Goal: Task Accomplishment & Management: Manage account settings

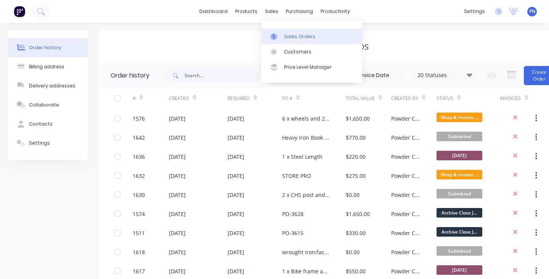
click at [292, 34] on div "Sales Orders" at bounding box center [299, 36] width 31 height 7
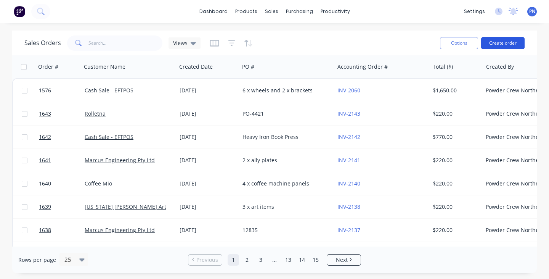
click at [510, 46] on button "Create order" at bounding box center [503, 43] width 43 height 12
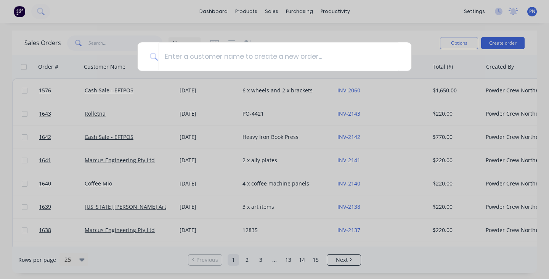
click at [510, 43] on div at bounding box center [274, 139] width 549 height 279
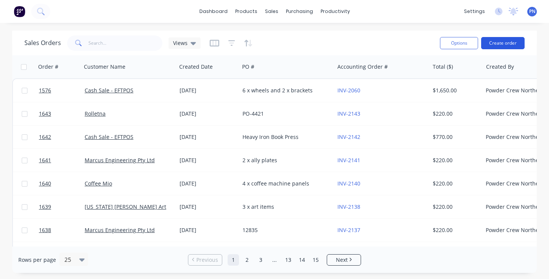
click at [505, 42] on button "Create order" at bounding box center [503, 43] width 43 height 12
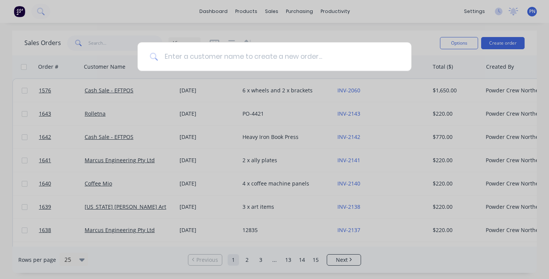
click at [368, 57] on input at bounding box center [278, 56] width 241 height 29
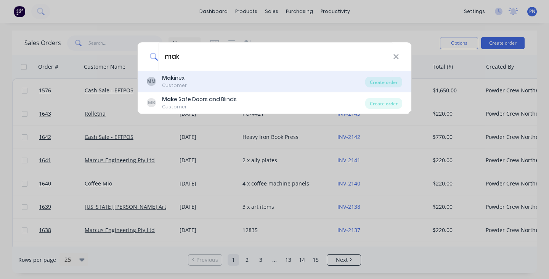
type input "mak"
click at [187, 79] on div "[PERSON_NAME] inex Customer" at bounding box center [256, 81] width 219 height 15
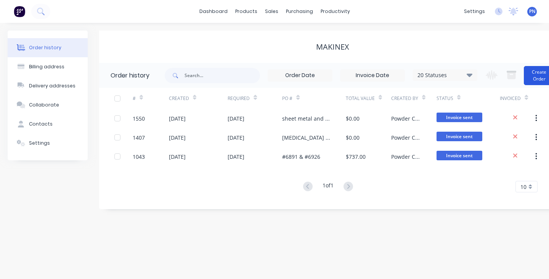
click at [544, 74] on button "Create Order" at bounding box center [539, 75] width 31 height 19
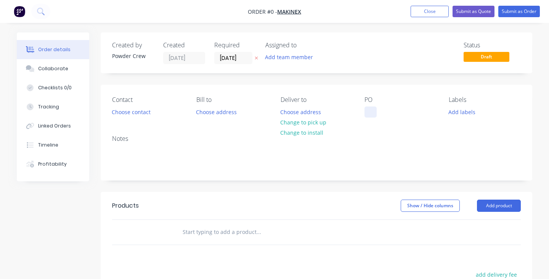
click at [373, 113] on div at bounding box center [371, 111] width 12 height 11
paste div
click at [513, 206] on div "Order details Collaborate Checklists 0/0 Tracking Linked Orders Timeline Profit…" at bounding box center [274, 235] width 531 height 407
click at [497, 203] on button "Add product" at bounding box center [499, 206] width 44 height 12
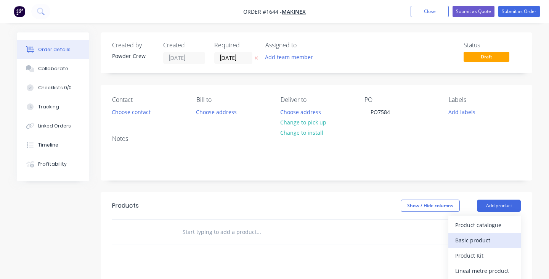
click at [490, 238] on div "Basic product" at bounding box center [485, 240] width 59 height 11
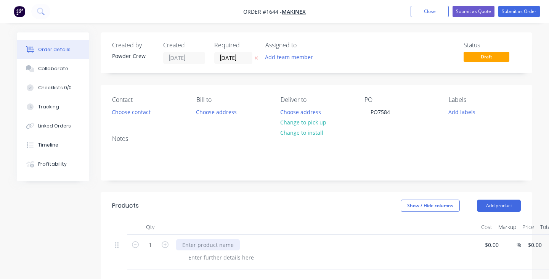
click at [192, 245] on div at bounding box center [208, 244] width 64 height 11
paste div
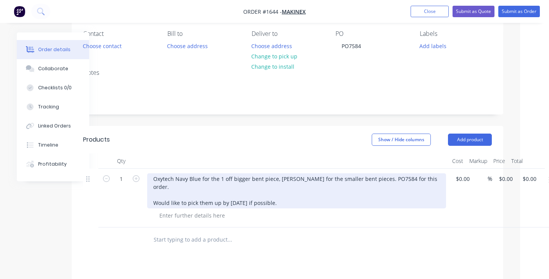
scroll to position [66, 0]
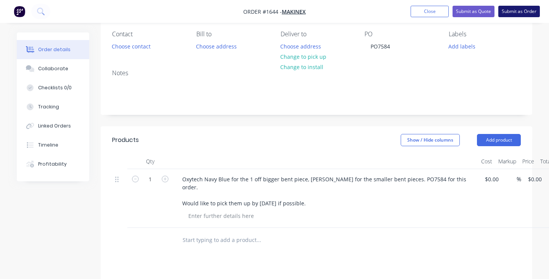
click at [525, 11] on button "Submit as Order" at bounding box center [520, 11] width 42 height 11
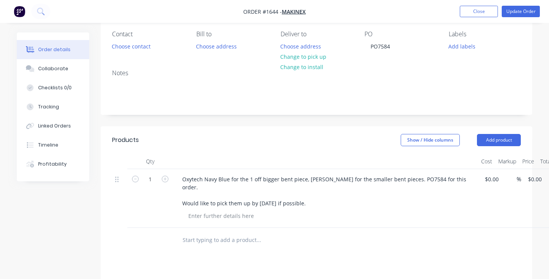
scroll to position [0, 0]
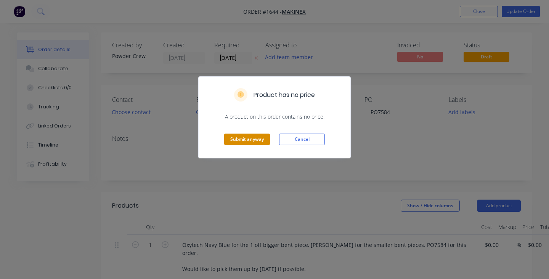
click at [258, 135] on button "Submit anyway" at bounding box center [247, 139] width 46 height 11
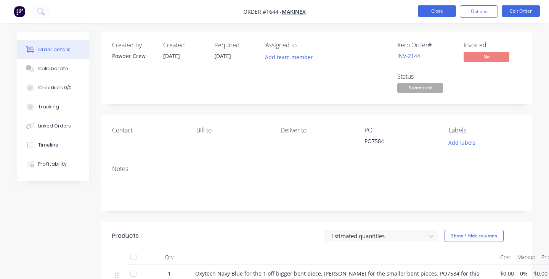
click at [425, 10] on button "Close" at bounding box center [437, 10] width 38 height 11
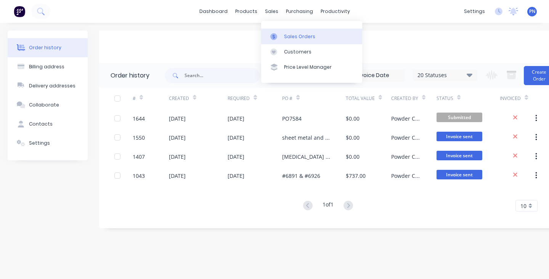
click at [288, 36] on div "Sales Orders" at bounding box center [299, 36] width 31 height 7
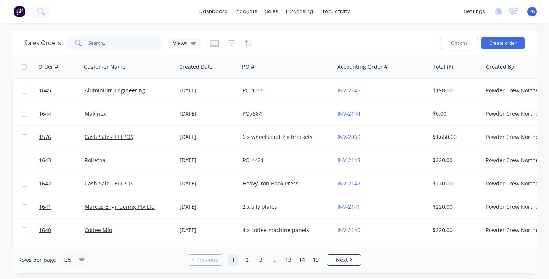
click at [135, 45] on input "text" at bounding box center [126, 42] width 74 height 15
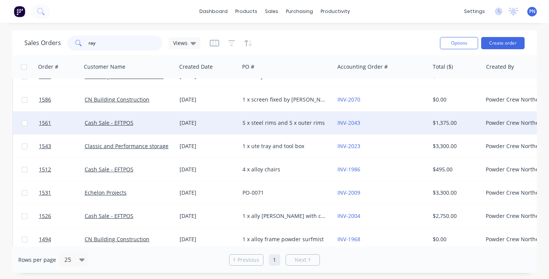
scroll to position [62, 0]
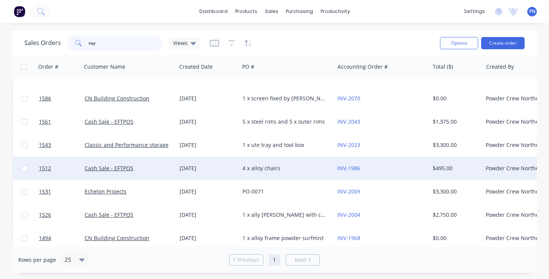
type input "ray"
click at [283, 170] on div "4 x alloy chairs" at bounding box center [285, 168] width 85 height 8
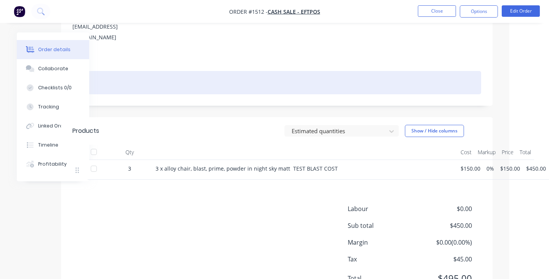
scroll to position [137, 39]
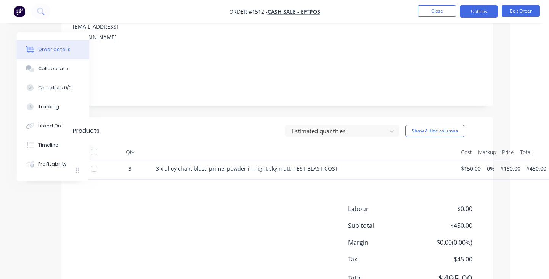
click at [491, 12] on button "Options" at bounding box center [479, 11] width 38 height 12
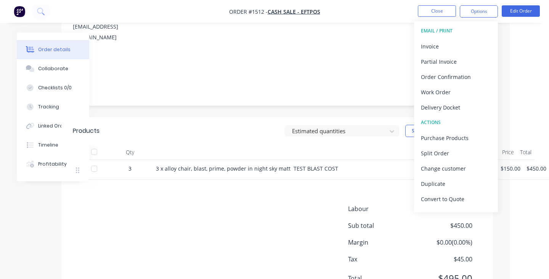
click at [509, 90] on div "Order details Collaborate Checklists 0/0 Tracking Linked Orders Timeline Profit…" at bounding box center [235, 89] width 549 height 453
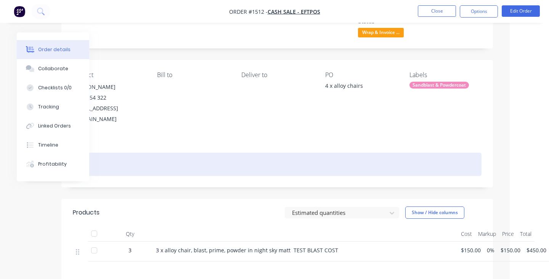
scroll to position [55, 0]
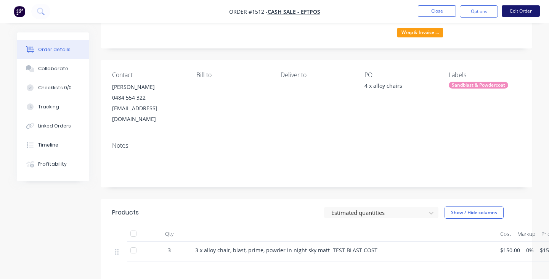
click at [511, 11] on button "Edit Order" at bounding box center [521, 10] width 38 height 11
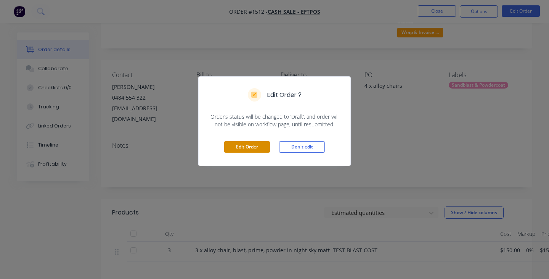
click at [249, 147] on button "Edit Order" at bounding box center [247, 146] width 46 height 11
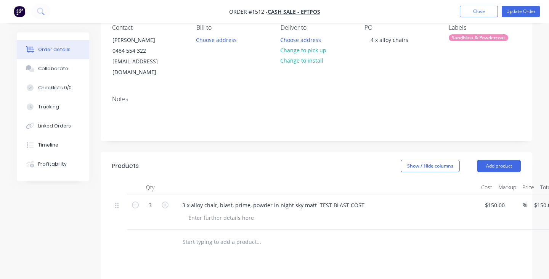
scroll to position [104, 0]
click at [165, 200] on icon "button" at bounding box center [165, 203] width 7 height 7
type input "4"
type input "$600.00"
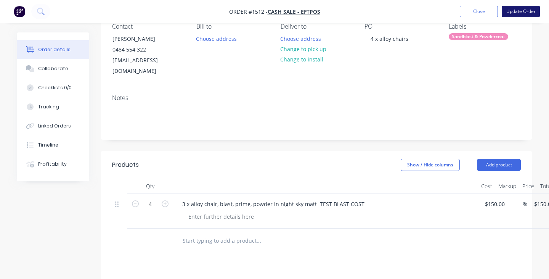
click at [526, 11] on button "Update Order" at bounding box center [521, 11] width 38 height 11
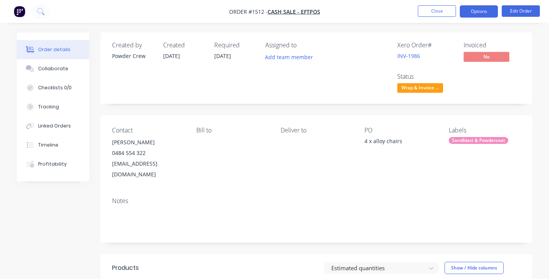
scroll to position [0, 0]
click at [443, 10] on button "Close" at bounding box center [437, 10] width 38 height 11
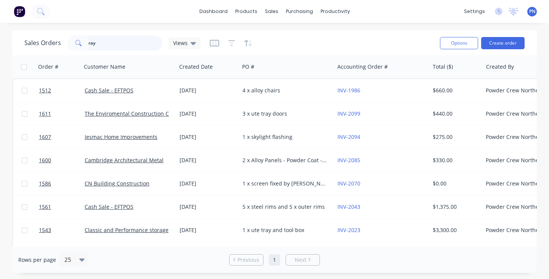
click at [106, 44] on input "ray" at bounding box center [126, 42] width 74 height 15
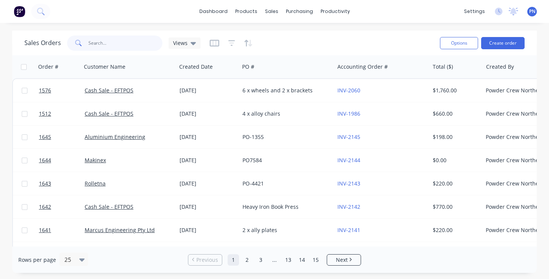
click at [112, 46] on input "text" at bounding box center [126, 42] width 74 height 15
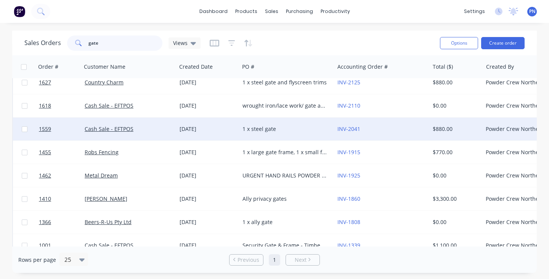
scroll to position [31, 0]
type input "gate"
click at [165, 128] on div "Cash Sale - EFTPOS" at bounding box center [127, 129] width 85 height 8
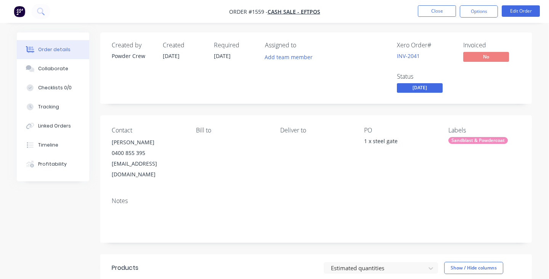
scroll to position [0, 0]
click at [430, 86] on span "[DATE]" at bounding box center [420, 88] width 46 height 10
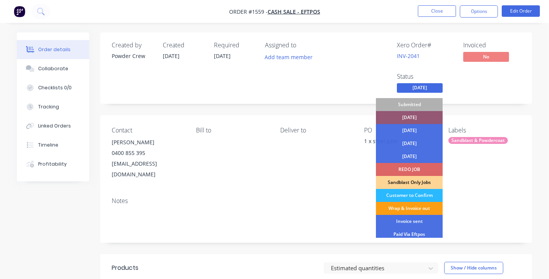
click at [418, 205] on div "Wrap & Invoice out" at bounding box center [409, 208] width 67 height 13
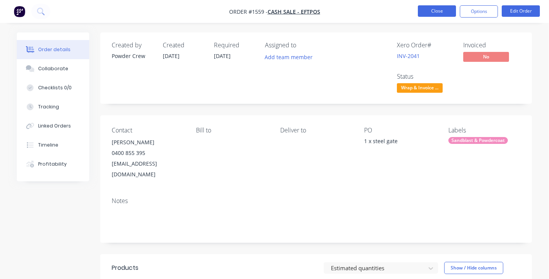
click at [447, 11] on button "Close" at bounding box center [437, 10] width 38 height 11
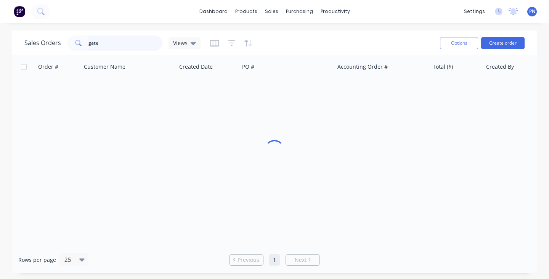
click at [120, 45] on input "gate" at bounding box center [126, 42] width 74 height 15
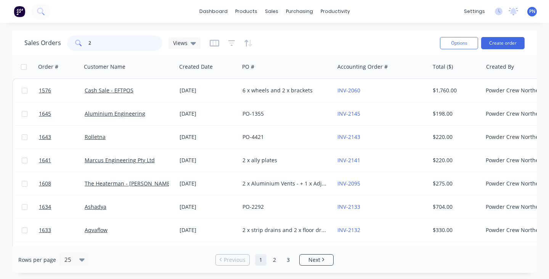
type input "2"
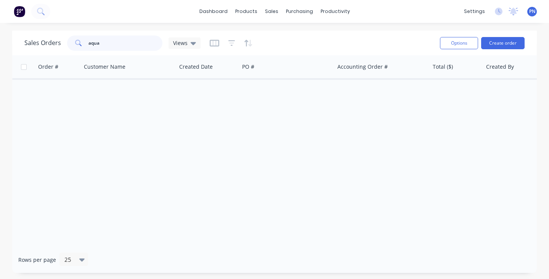
click at [113, 43] on input "aqua" at bounding box center [126, 42] width 74 height 15
type input "a"
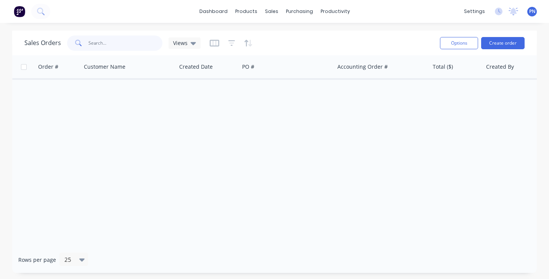
type input "5"
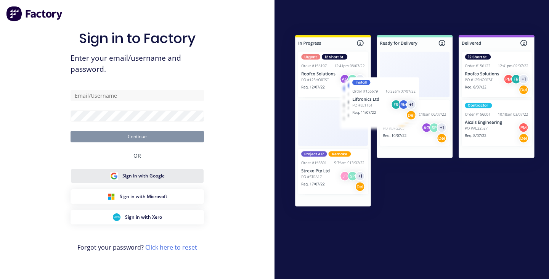
click at [153, 177] on span "Sign in with Google" at bounding box center [143, 175] width 42 height 7
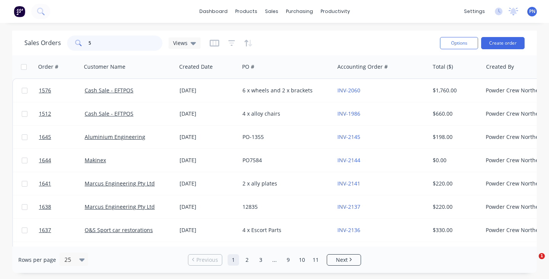
click at [116, 43] on input "5" at bounding box center [126, 42] width 74 height 15
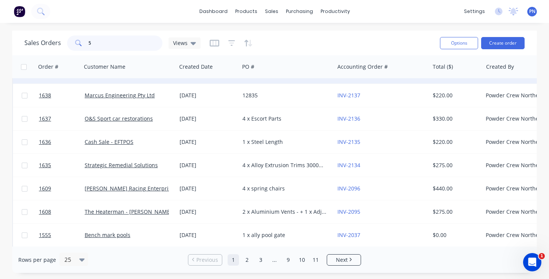
scroll to position [117, 0]
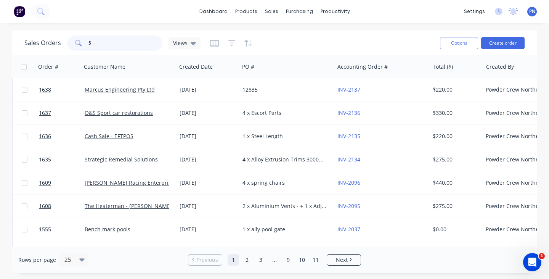
click at [91, 42] on input "5" at bounding box center [126, 42] width 74 height 15
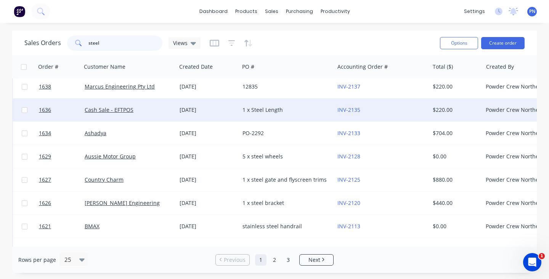
scroll to position [0, 0]
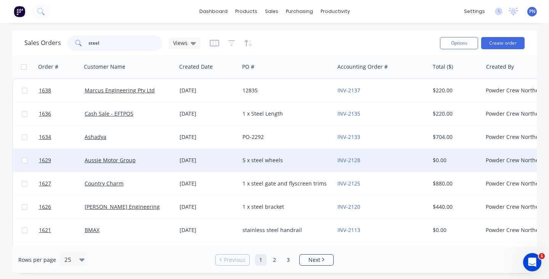
type input "steel"
click at [227, 158] on div "[DATE]" at bounding box center [208, 160] width 57 height 8
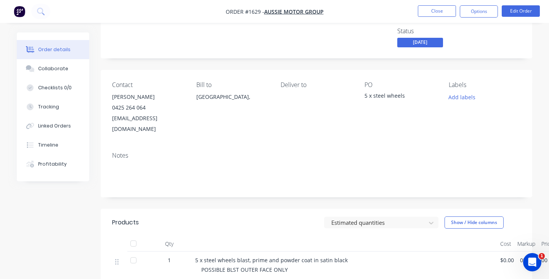
scroll to position [57, 0]
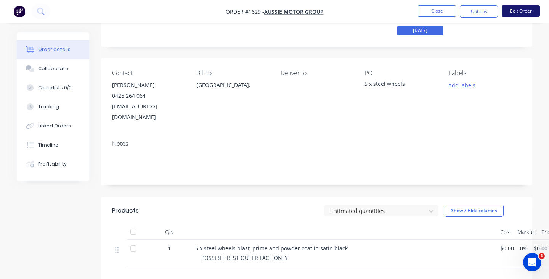
click at [519, 8] on button "Edit Order" at bounding box center [521, 10] width 38 height 11
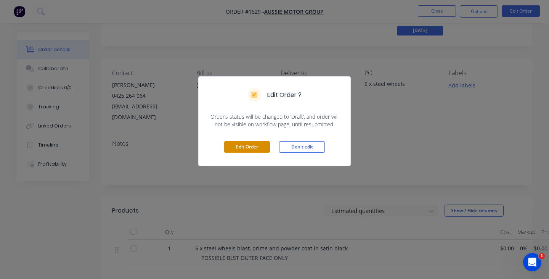
click at [251, 147] on button "Edit Order" at bounding box center [247, 146] width 46 height 11
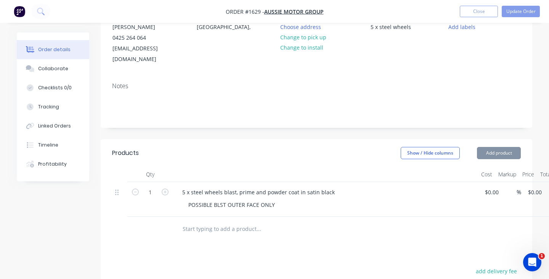
scroll to position [117, 0]
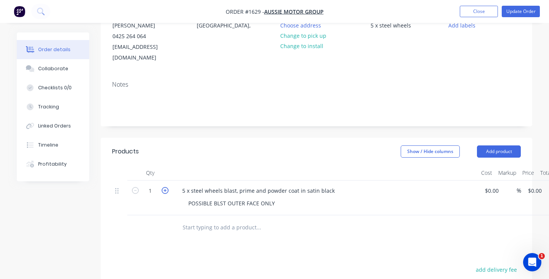
click at [164, 187] on icon "button" at bounding box center [165, 190] width 7 height 7
type input "5"
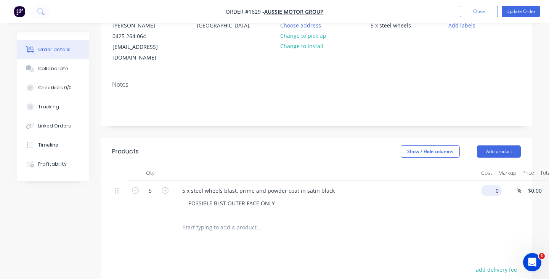
click at [490, 185] on input "0" at bounding box center [494, 190] width 18 height 11
type input "$150.00"
type input "$750.00"
click at [464, 198] on div "POSSIBLE BLST OUTER FACE ONLY" at bounding box center [328, 203] width 293 height 11
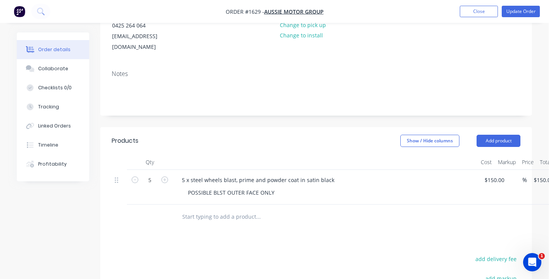
scroll to position [0, 0]
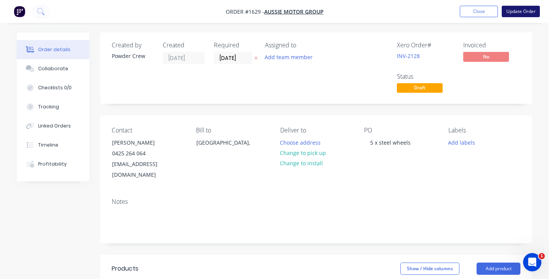
click at [519, 13] on button "Update Order" at bounding box center [521, 11] width 38 height 11
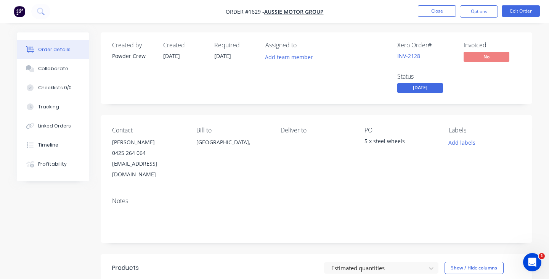
scroll to position [0, 0]
click at [425, 88] on span "[DATE]" at bounding box center [421, 88] width 46 height 10
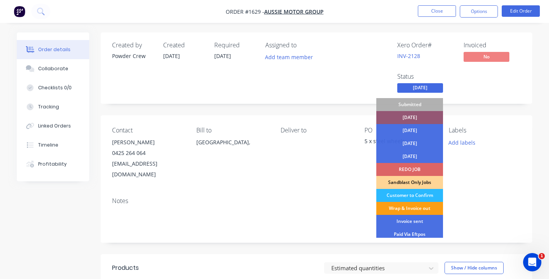
click at [411, 204] on div "Wrap & Invoice out" at bounding box center [410, 208] width 67 height 13
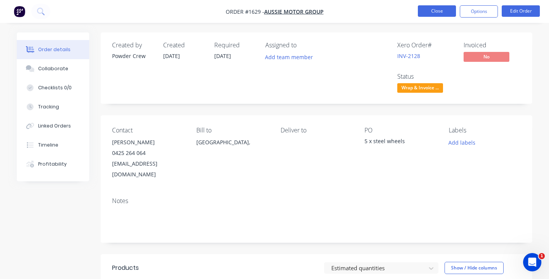
click at [435, 9] on button "Close" at bounding box center [437, 10] width 38 height 11
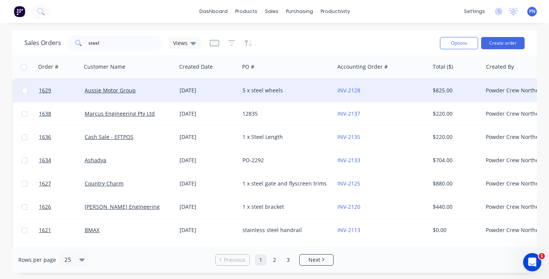
click at [309, 82] on div "5 x steel wheels" at bounding box center [287, 90] width 95 height 23
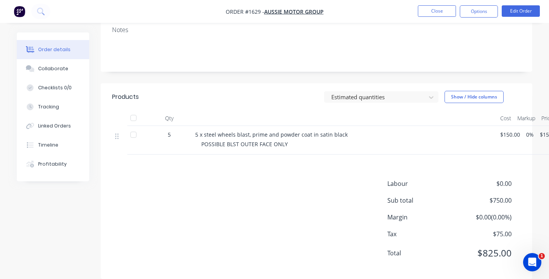
scroll to position [171, 0]
